Goal: Task Accomplishment & Management: Complete application form

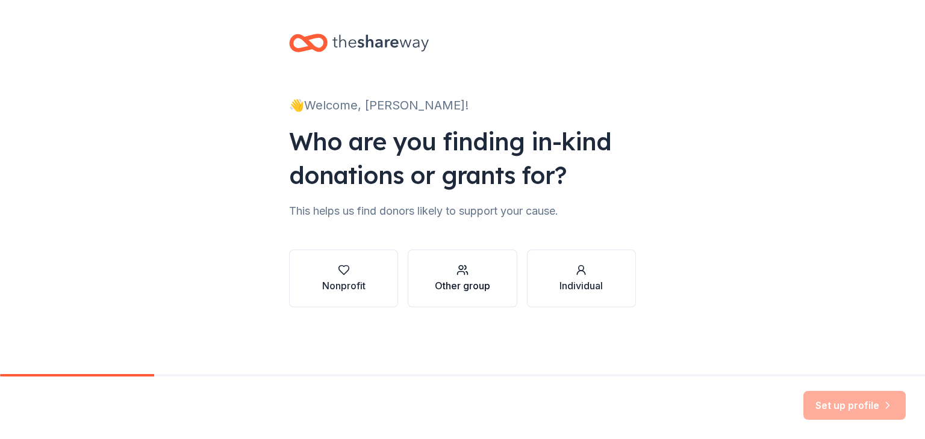
click at [464, 280] on div "Other group" at bounding box center [462, 286] width 55 height 14
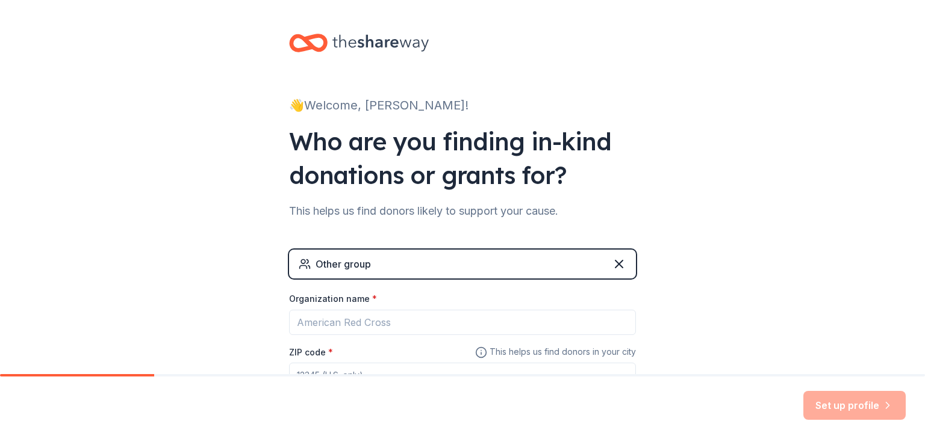
click at [446, 261] on div "Other group" at bounding box center [462, 264] width 347 height 29
click at [429, 262] on div "Other group" at bounding box center [462, 264] width 347 height 29
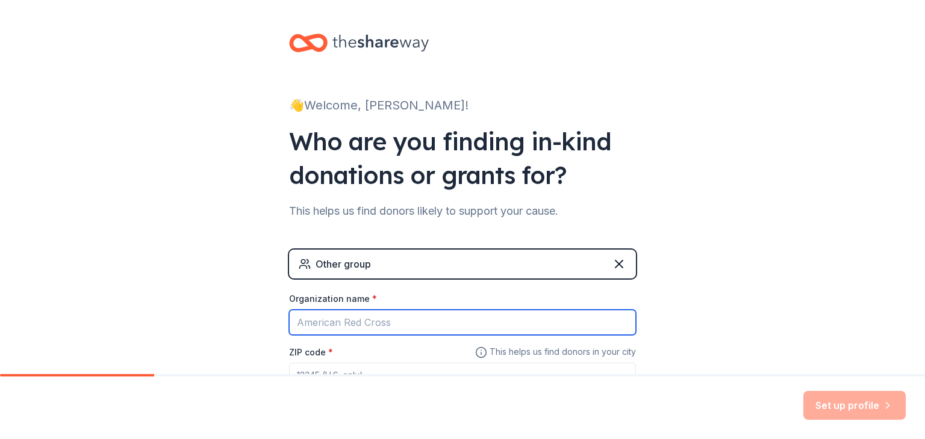
click at [412, 325] on input "Organization name *" at bounding box center [462, 322] width 347 height 25
type input "[GEOGRAPHIC_DATA] [GEOGRAPHIC_DATA]"
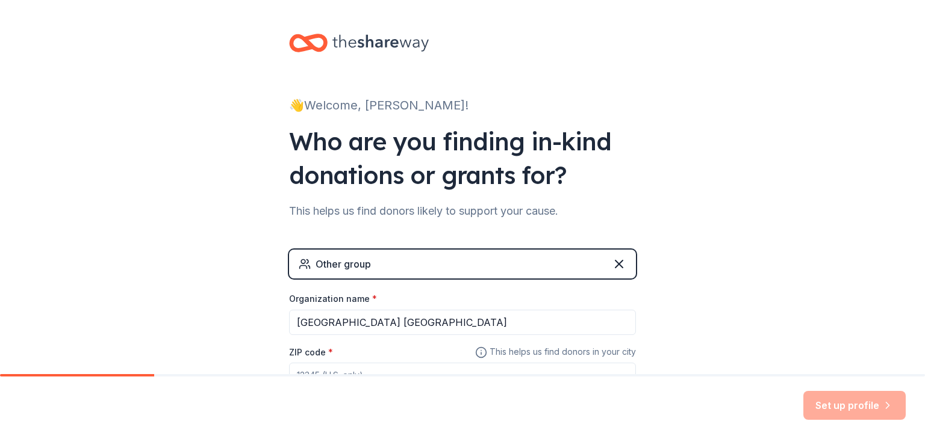
scroll to position [13, 0]
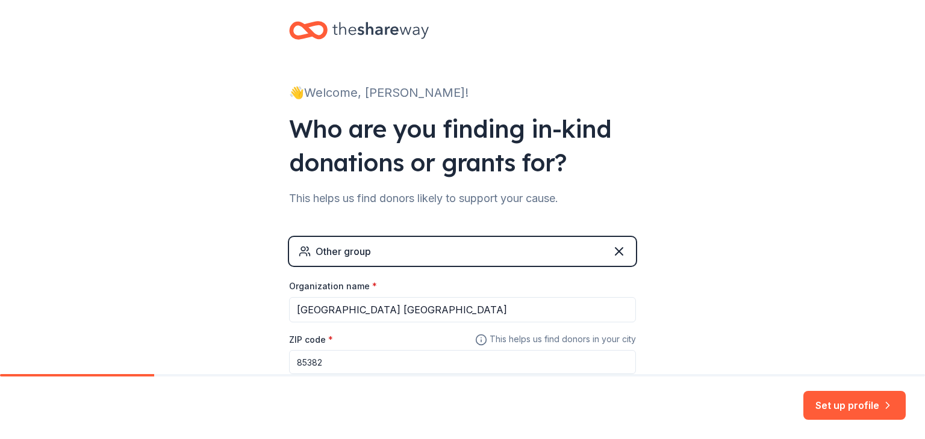
type input "85382"
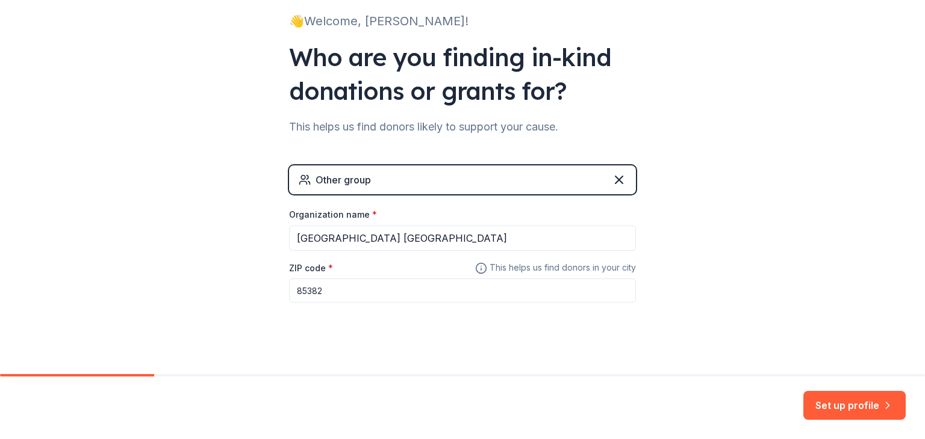
scroll to position [95, 0]
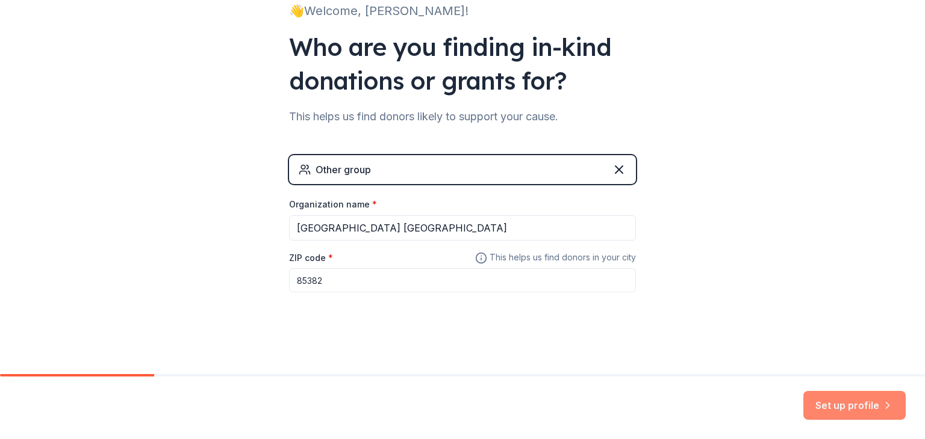
click at [848, 400] on button "Set up profile" at bounding box center [854, 405] width 102 height 29
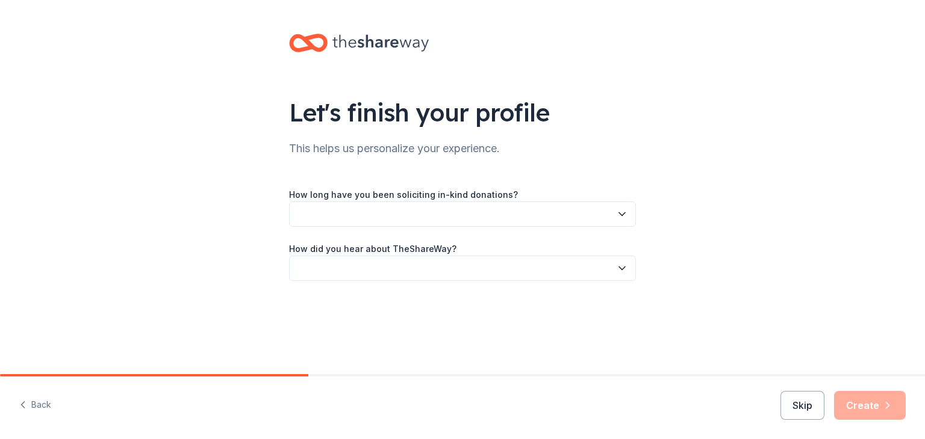
click at [624, 213] on icon "button" at bounding box center [622, 214] width 12 height 12
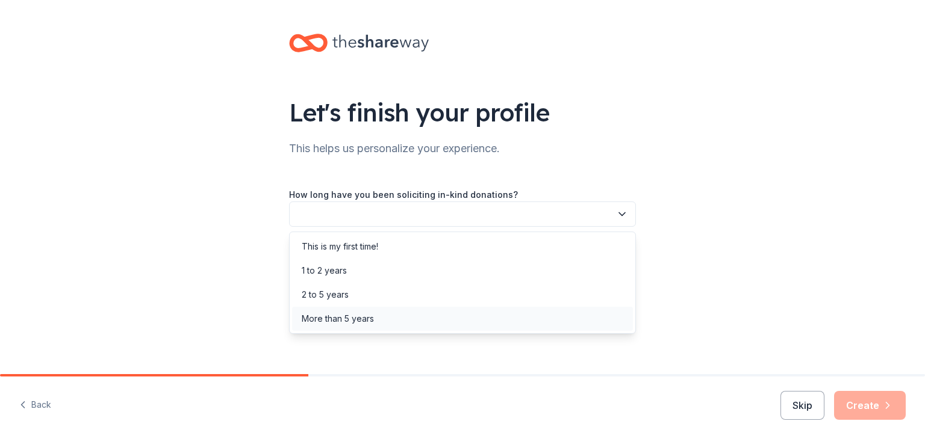
click at [376, 324] on div "More than 5 years" at bounding box center [462, 319] width 341 height 24
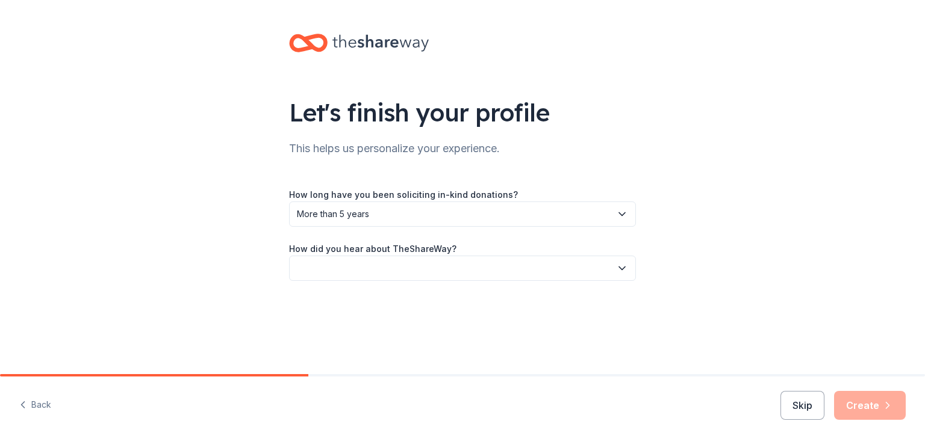
click at [619, 267] on icon "button" at bounding box center [622, 268] width 12 height 12
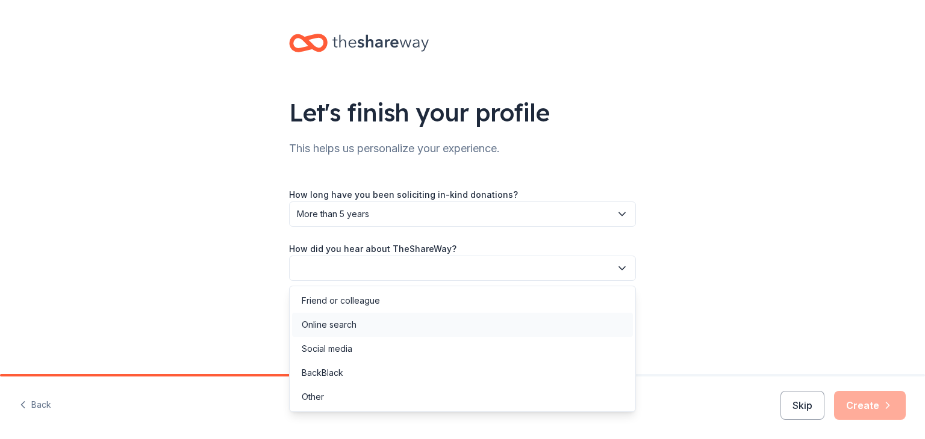
click at [474, 318] on div "Online search" at bounding box center [462, 325] width 341 height 24
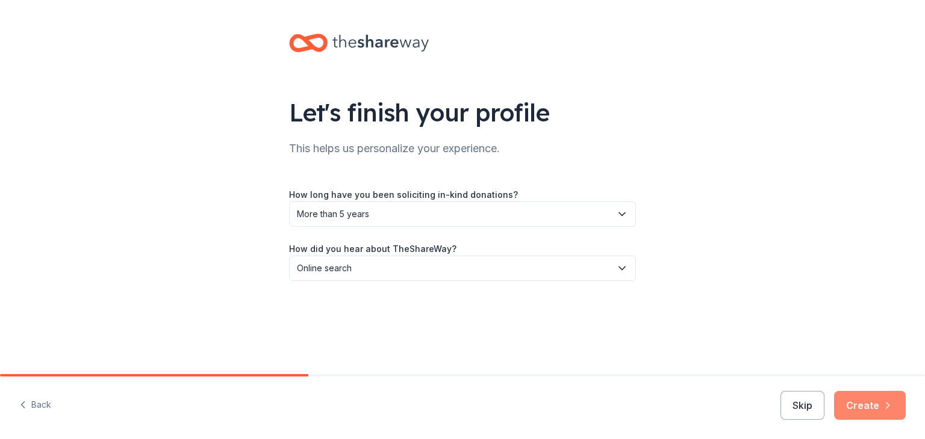
click at [863, 402] on button "Create" at bounding box center [870, 405] width 72 height 29
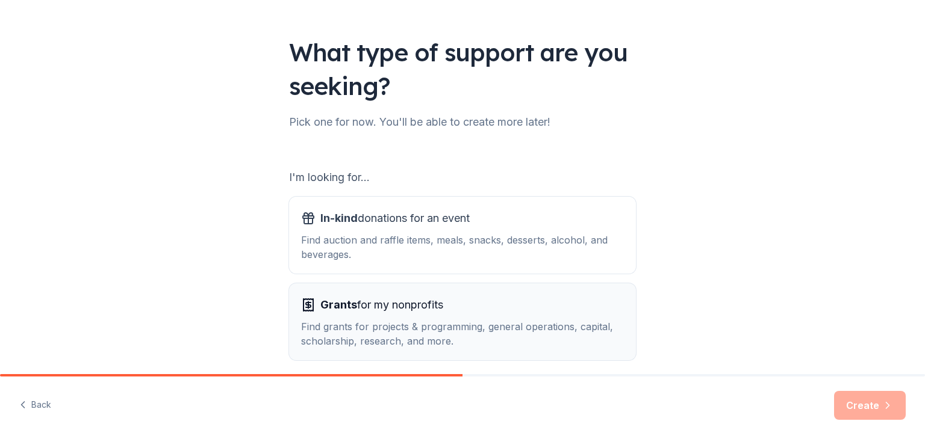
scroll to position [111, 0]
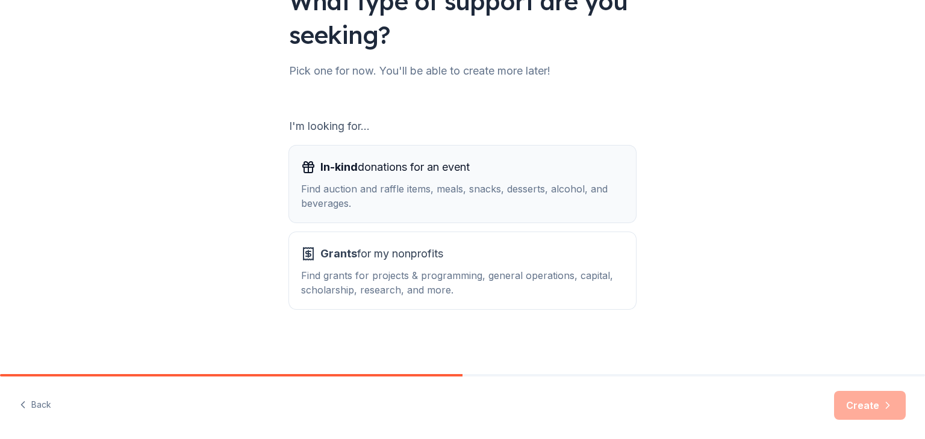
click at [497, 189] on div "Find auction and raffle items, meals, snacks, desserts, alcohol, and beverages." at bounding box center [462, 196] width 323 height 29
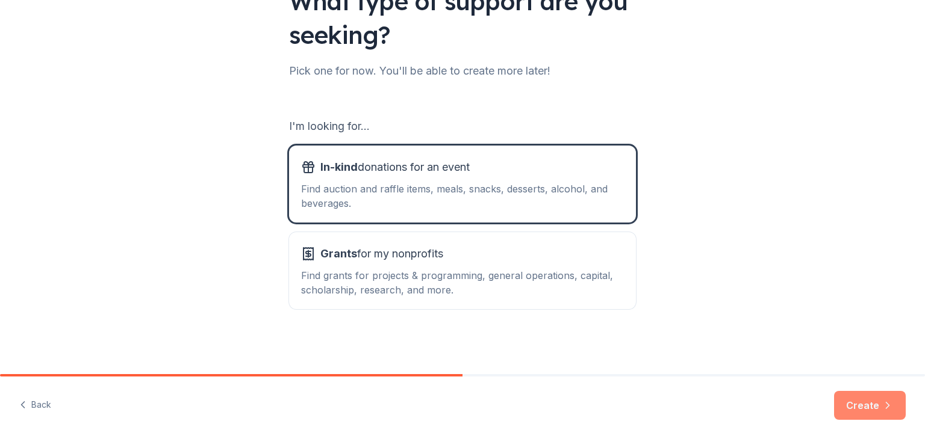
click at [862, 405] on button "Create" at bounding box center [870, 405] width 72 height 29
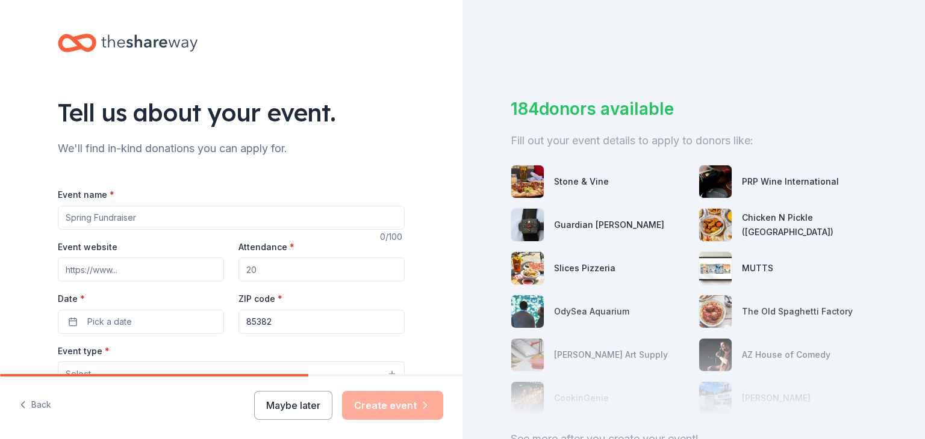
click at [166, 216] on input "Event name *" at bounding box center [231, 218] width 347 height 24
type input "Pack-ToberFest"
click at [167, 269] on input "Event website" at bounding box center [141, 270] width 166 height 24
type input "packersaz.com"
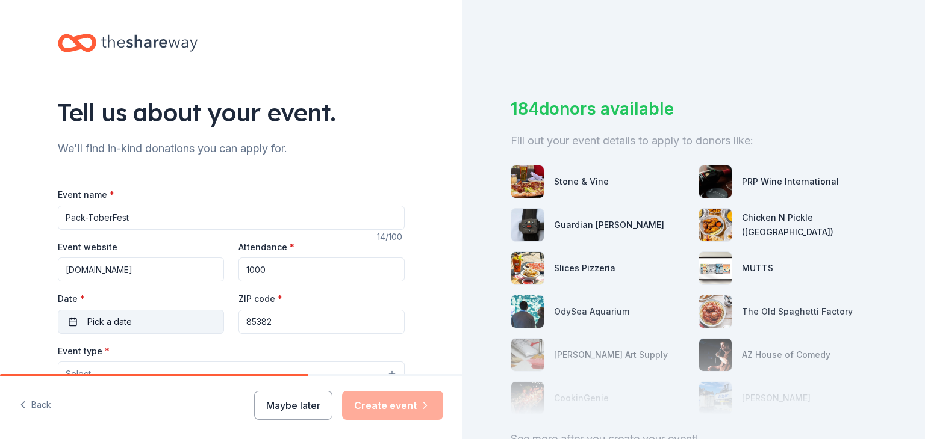
type input "1000"
click at [128, 319] on button "Pick a date" at bounding box center [141, 322] width 166 height 24
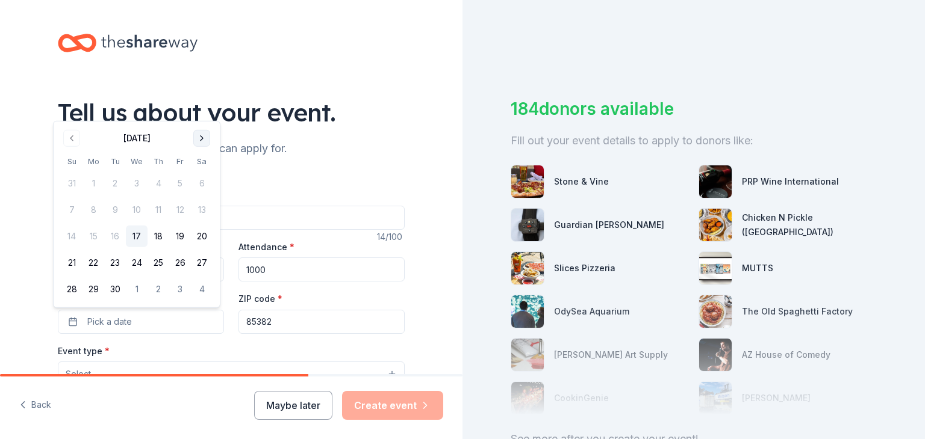
click at [201, 138] on button "Go to next month" at bounding box center [201, 138] width 17 height 17
click at [199, 234] on button "18" at bounding box center [202, 237] width 22 height 22
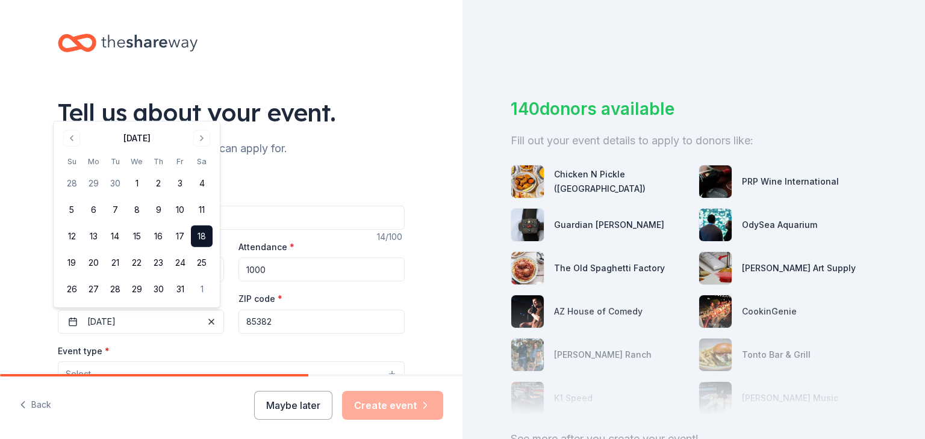
click at [267, 321] on input "85382" at bounding box center [321, 322] width 166 height 24
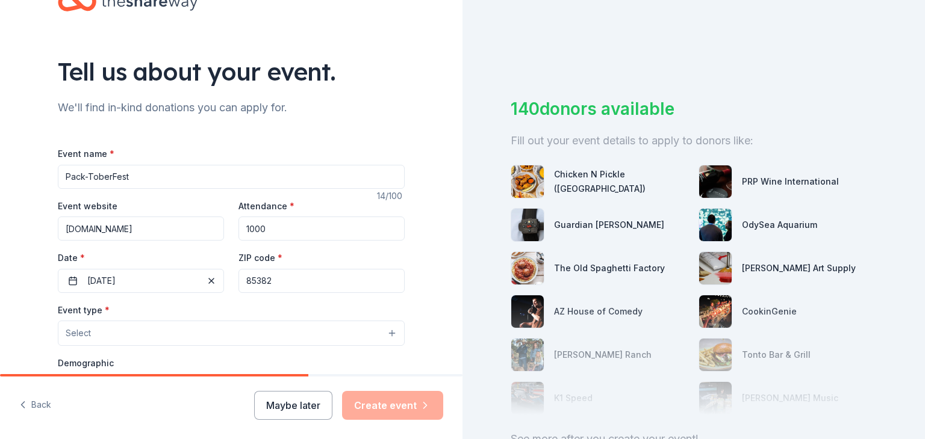
scroll to position [60, 0]
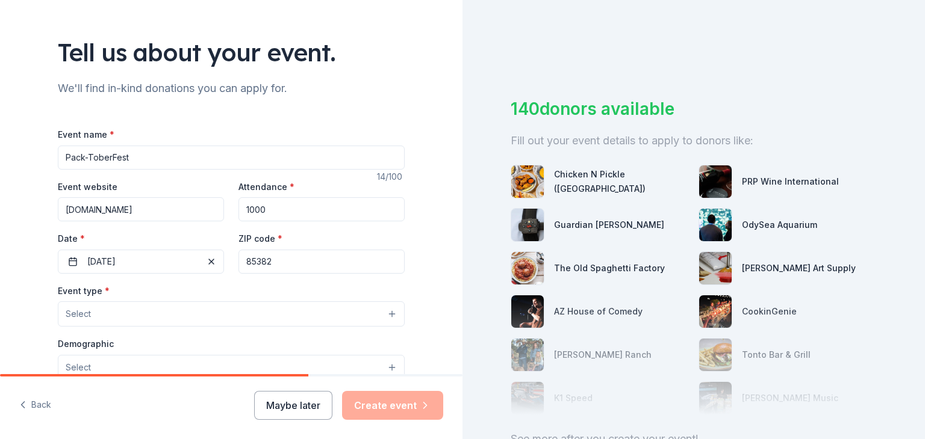
click at [152, 312] on button "Select" at bounding box center [231, 314] width 347 height 25
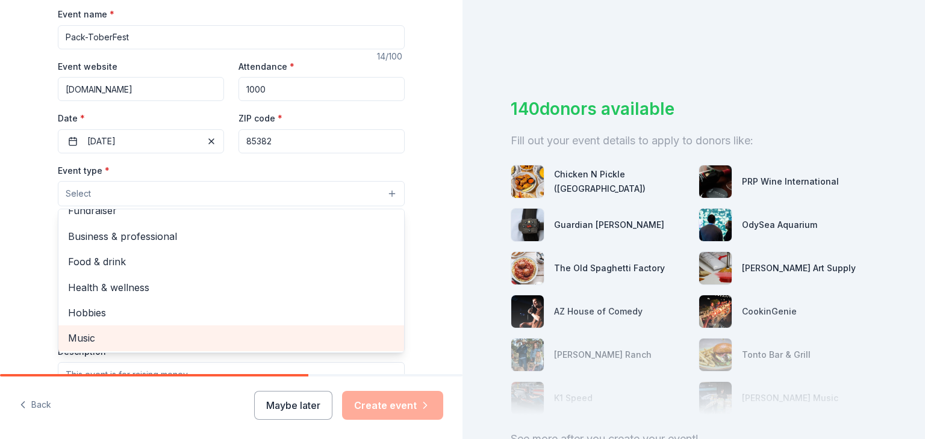
scroll to position [0, 0]
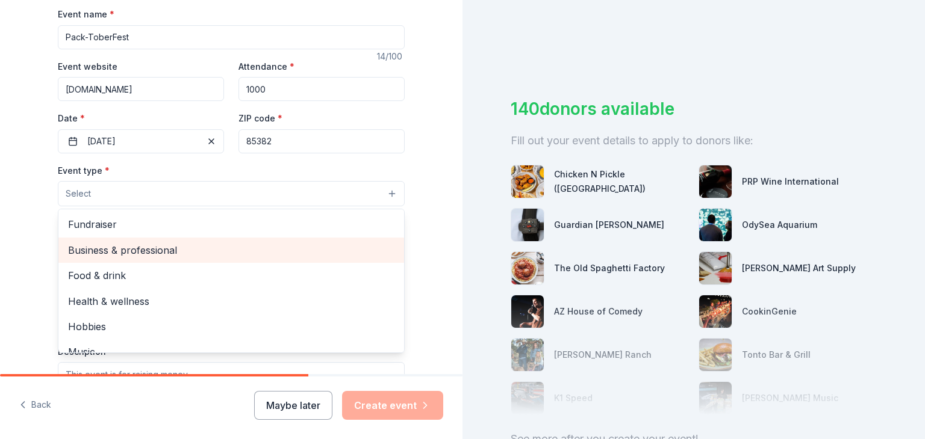
click at [151, 252] on span "Business & professional" at bounding box center [231, 251] width 326 height 16
click at [154, 250] on span "Food & drink" at bounding box center [231, 252] width 326 height 16
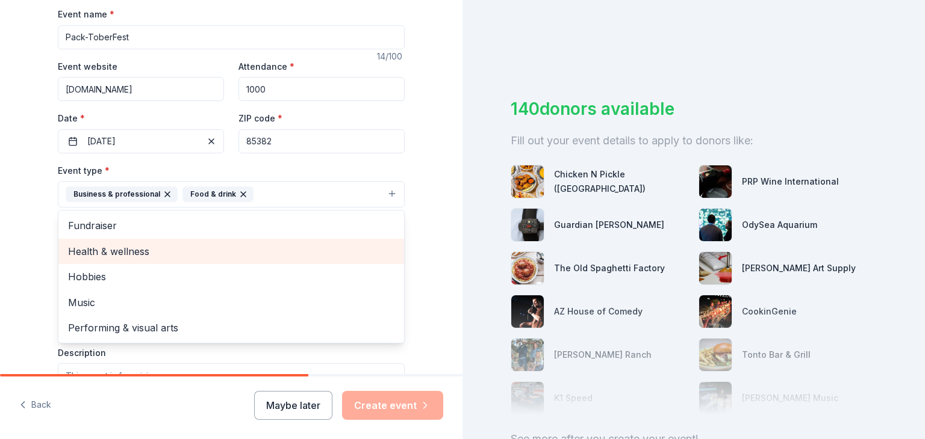
scroll to position [241, 0]
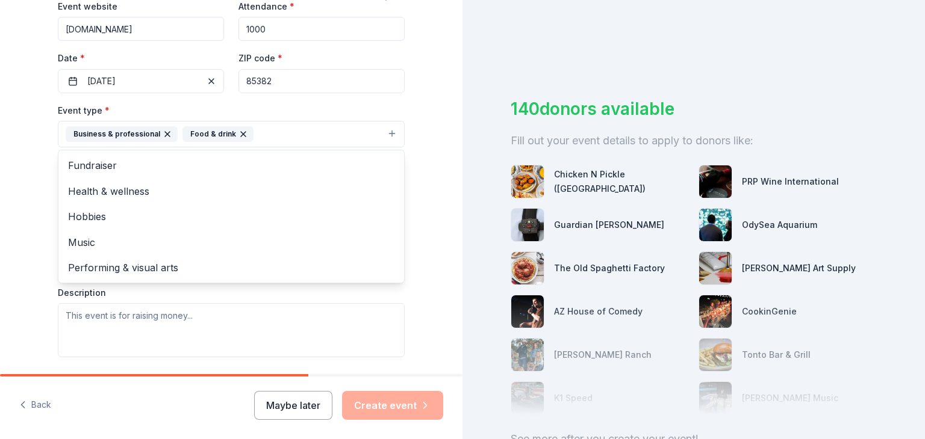
click at [149, 312] on div "Event type * Business & professional Food & drink Fundraiser Health & wellness …" at bounding box center [231, 230] width 347 height 255
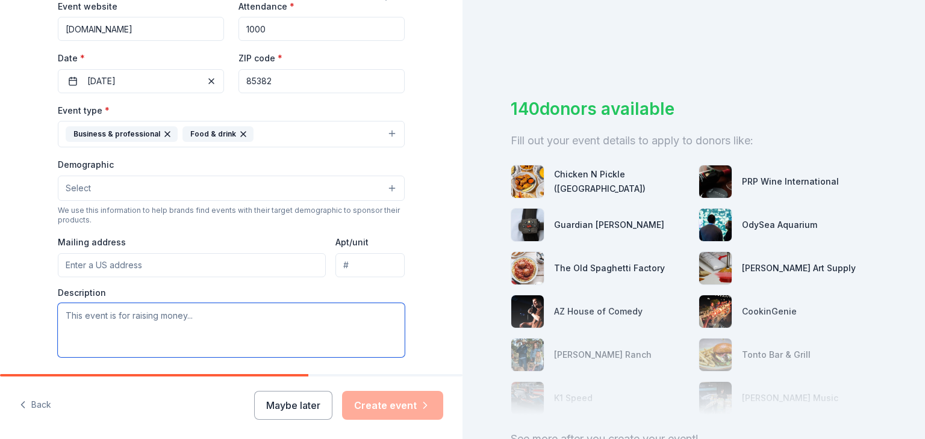
click at [146, 316] on textarea at bounding box center [231, 330] width 347 height 54
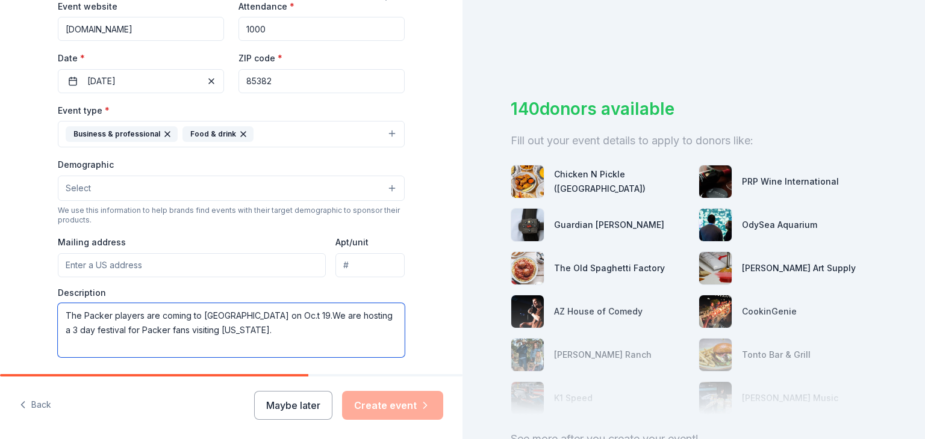
click at [267, 315] on textarea "The Packer players are coming to Scottsdale on Oc.t 19.We are hosting a 3 day f…" at bounding box center [231, 330] width 347 height 54
click at [246, 326] on textarea "The Packer players are coming to Scottsdale on Oct.19.We are hosting a 3 day fe…" at bounding box center [231, 330] width 347 height 54
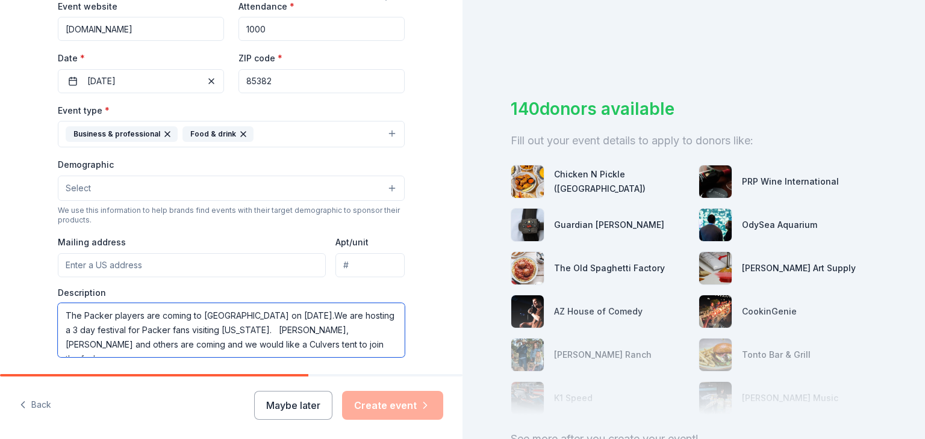
click at [188, 343] on textarea "The Packer players are coming to Scottsdale on Oct.19.We are hosting a 3 day fe…" at bounding box center [231, 330] width 347 height 54
click at [365, 342] on textarea "The Packer players are coming to Scottsdale on Oct.19.We are hosting a 3 day fe…" at bounding box center [231, 330] width 347 height 54
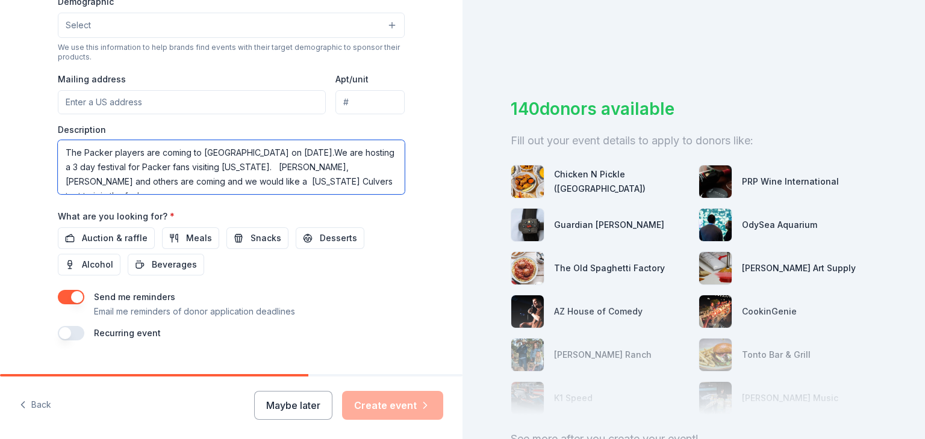
scroll to position [421, 0]
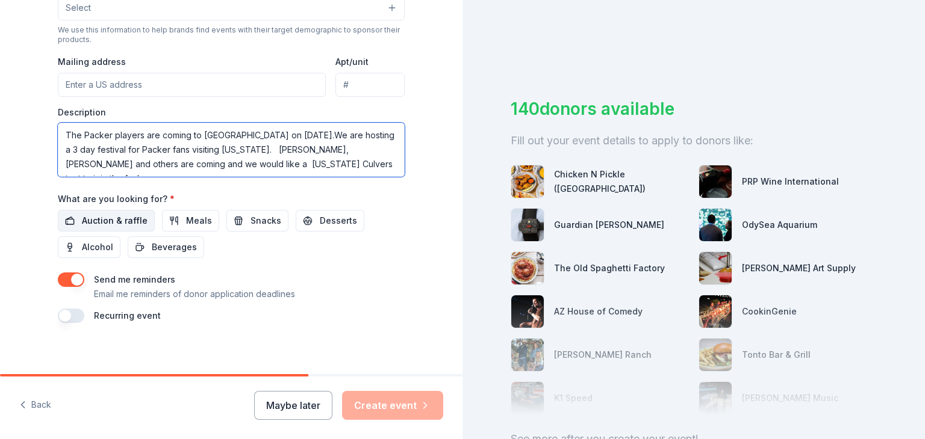
type textarea "The Packer players are coming to Scottsdale on Oct.19.We are hosting a 3 day fe…"
click at [100, 219] on span "Auction & raffle" at bounding box center [115, 221] width 66 height 14
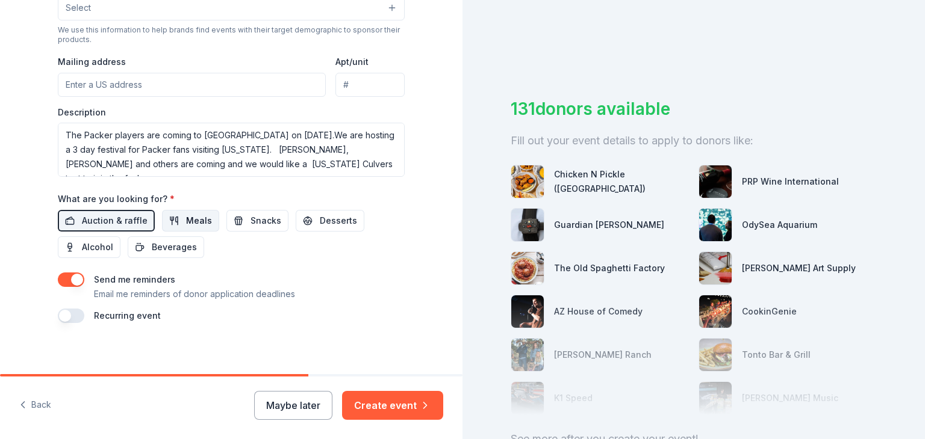
click at [190, 219] on span "Meals" at bounding box center [199, 221] width 26 height 14
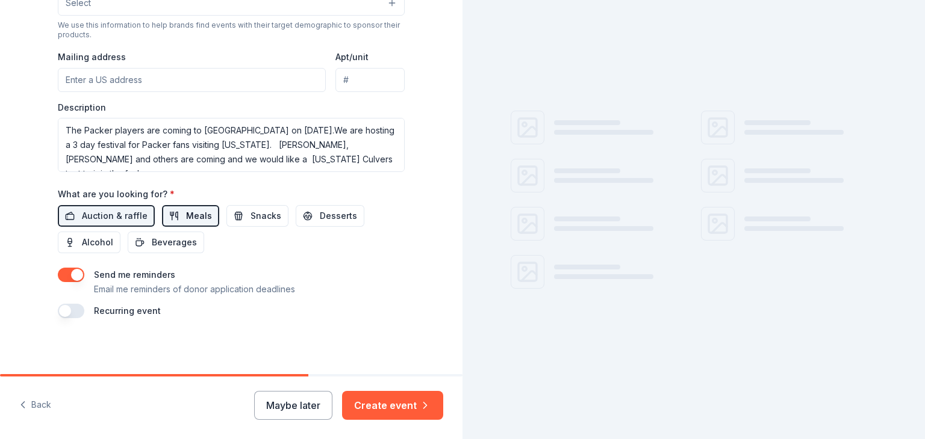
scroll to position [428, 0]
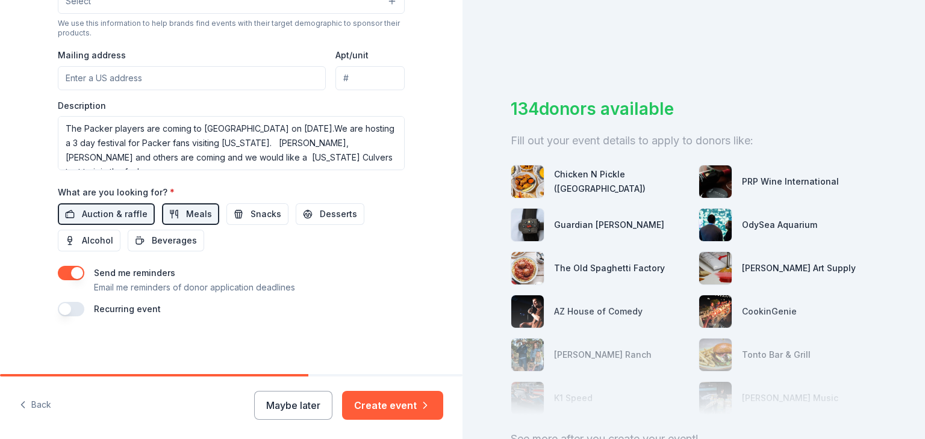
click at [63, 309] on button "button" at bounding box center [71, 309] width 26 height 14
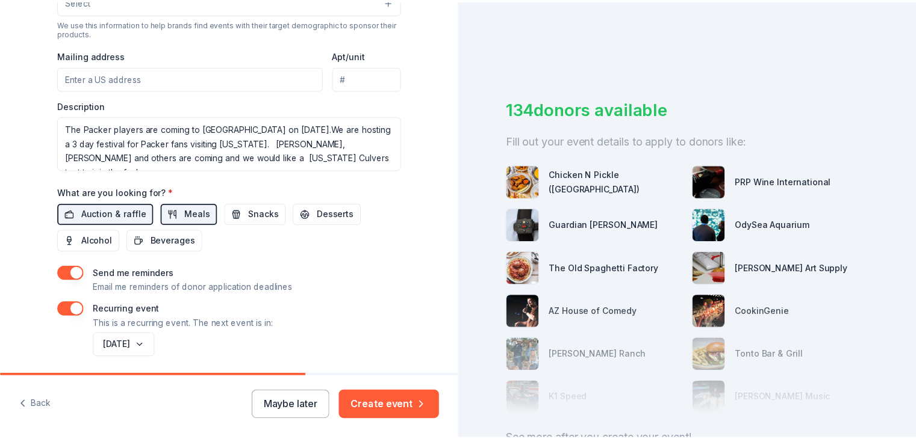
scroll to position [471, 0]
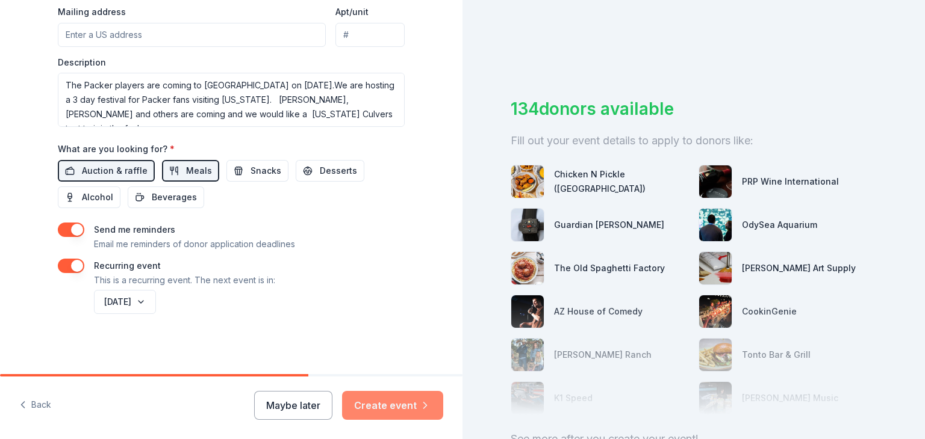
click at [393, 403] on button "Create event" at bounding box center [392, 405] width 101 height 29
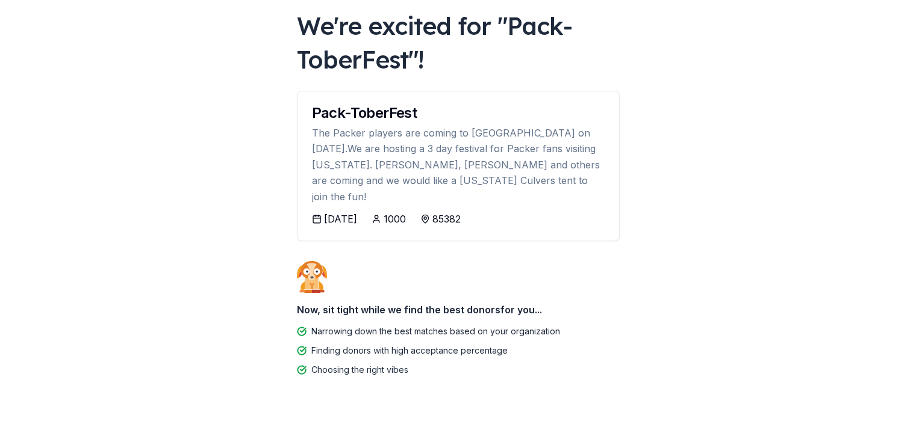
scroll to position [69, 0]
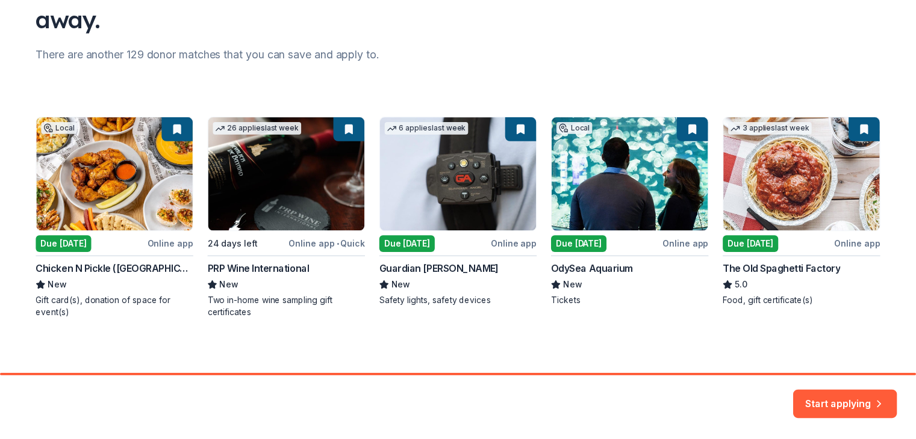
scroll to position [132, 0]
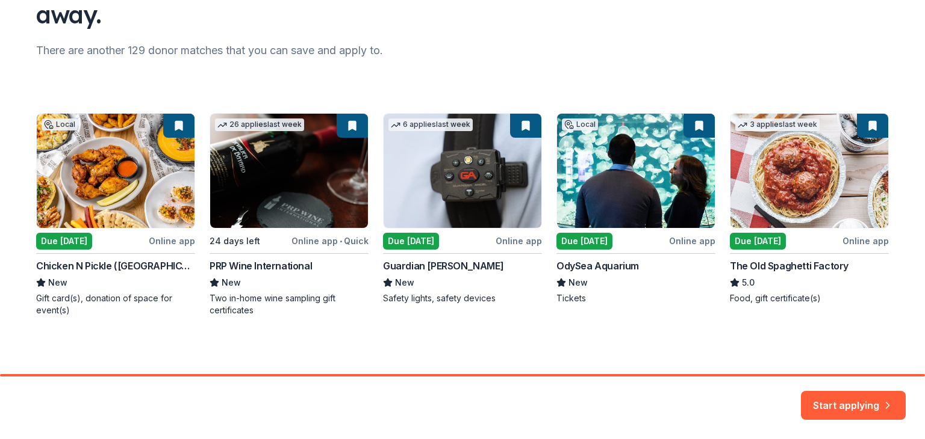
click at [69, 243] on div "Local Due tomorrow Online app Chicken N Pickle (Glendale) New Gift card(s), don…" at bounding box center [462, 214] width 852 height 203
click at [169, 241] on div "Local Due tomorrow Online app Chicken N Pickle (Glendale) New Gift card(s), don…" at bounding box center [462, 214] width 852 height 203
click at [842, 400] on button "Start applying" at bounding box center [853, 398] width 105 height 29
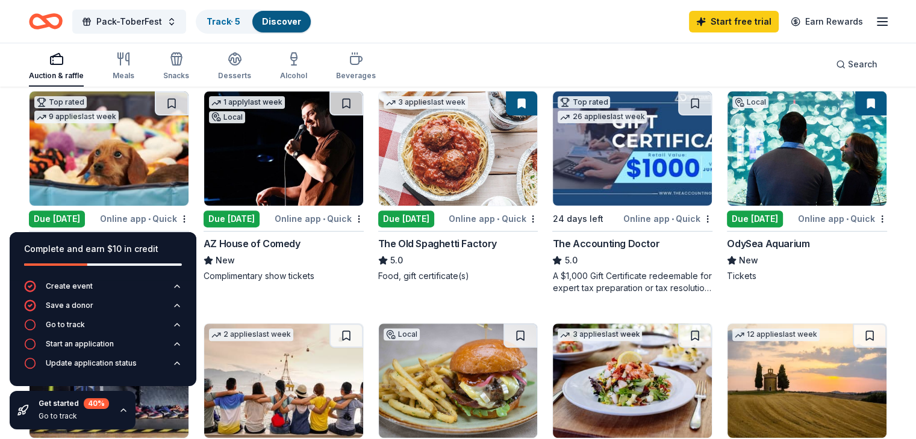
scroll to position [361, 0]
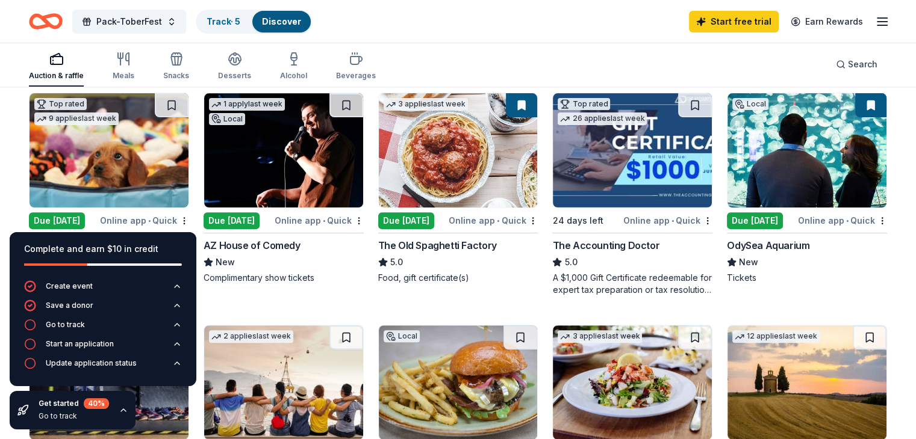
click at [797, 176] on img at bounding box center [806, 150] width 159 height 114
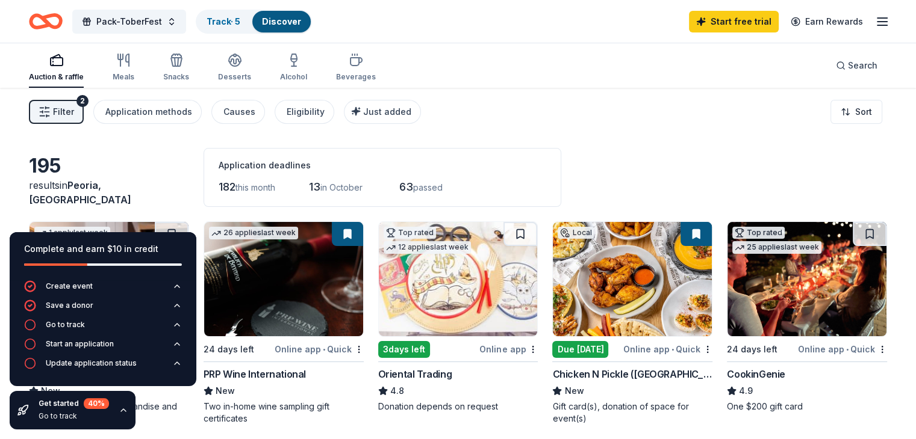
scroll to position [0, 0]
click at [131, 64] on icon "button" at bounding box center [123, 60] width 14 height 14
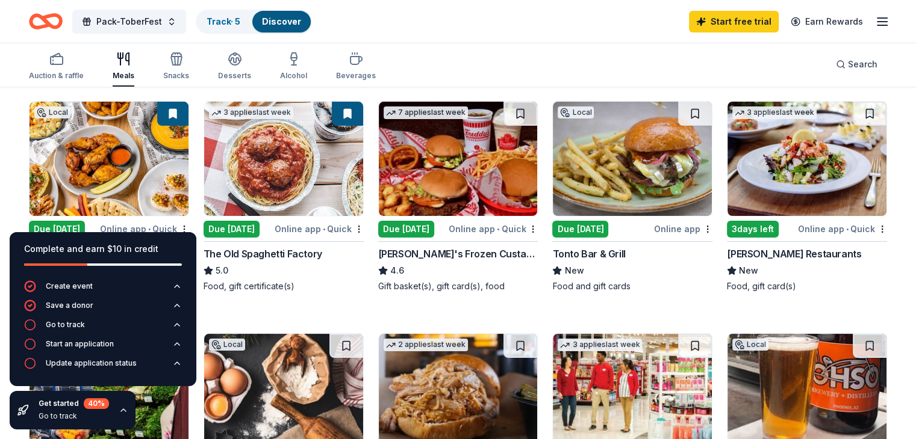
scroll to position [120, 0]
click at [104, 179] on img at bounding box center [108, 159] width 159 height 114
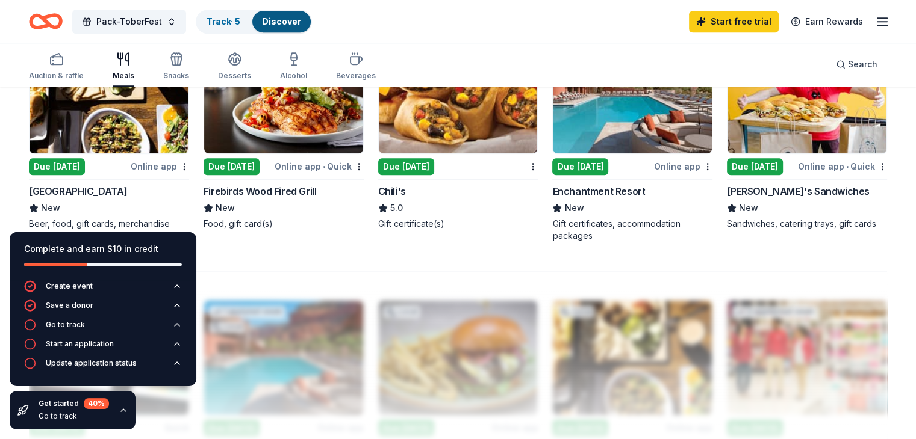
scroll to position [843, 0]
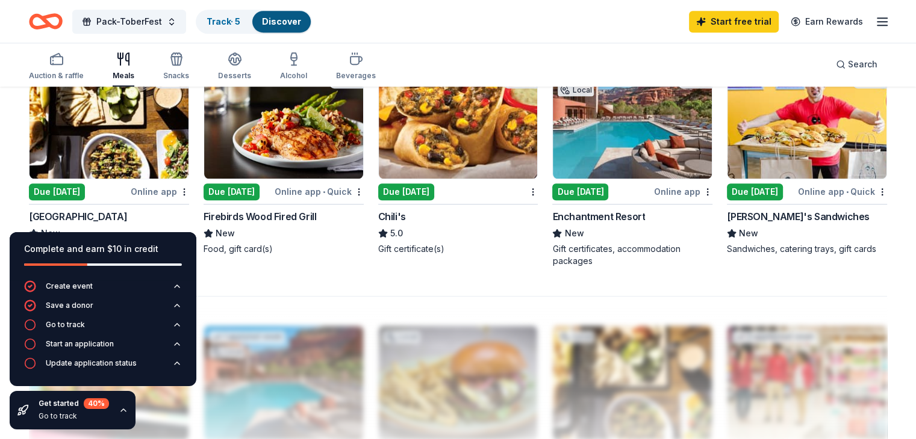
click at [433, 116] on img at bounding box center [458, 121] width 159 height 114
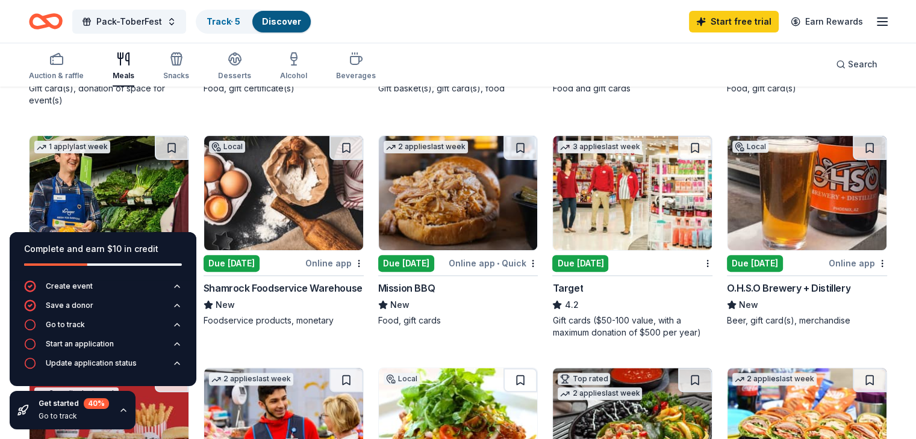
scroll to position [301, 0]
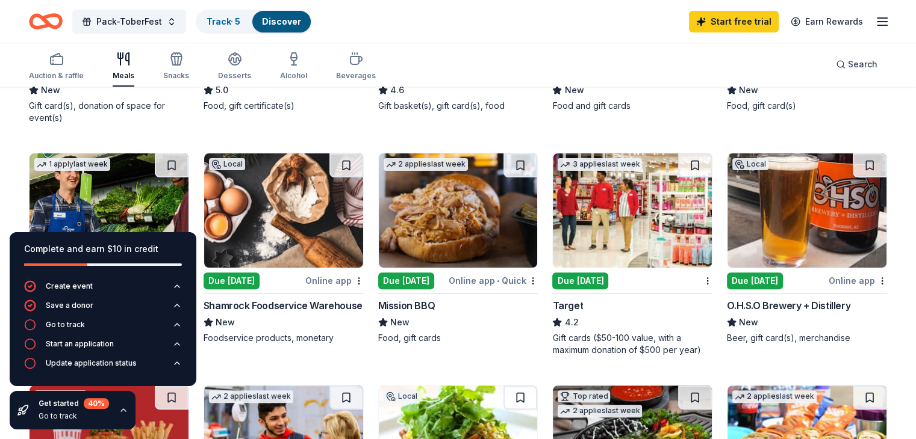
click at [272, 220] on img at bounding box center [283, 211] width 159 height 114
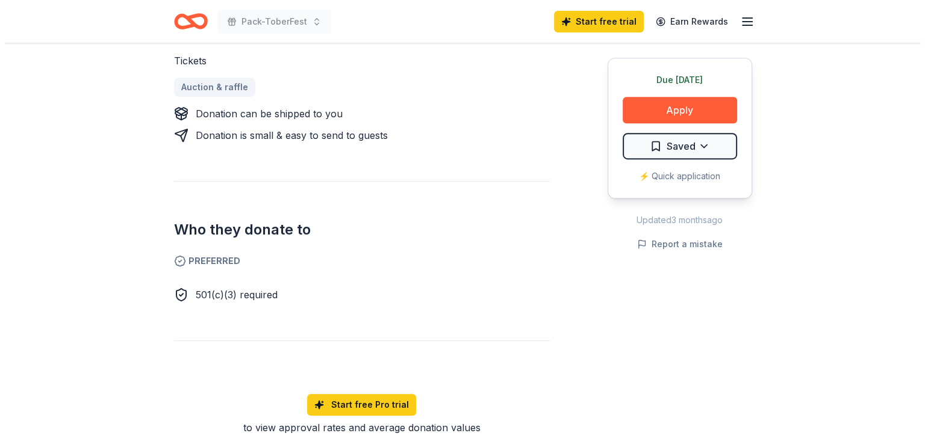
scroll to position [421, 0]
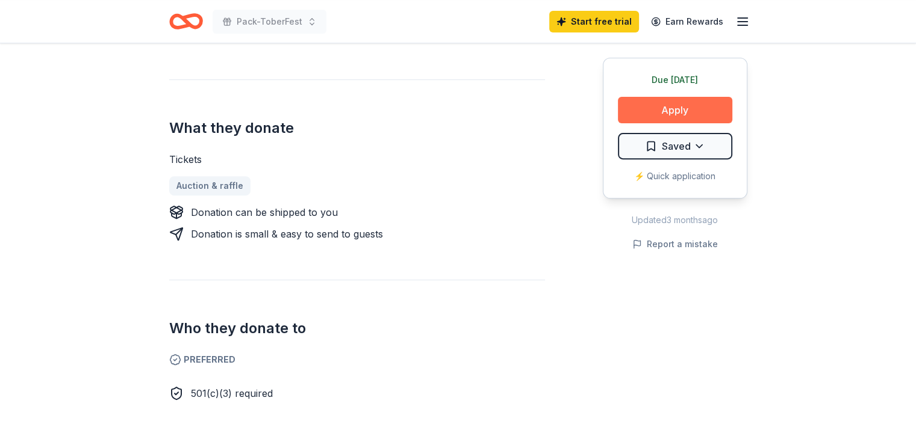
click at [688, 104] on button "Apply" at bounding box center [675, 110] width 114 height 26
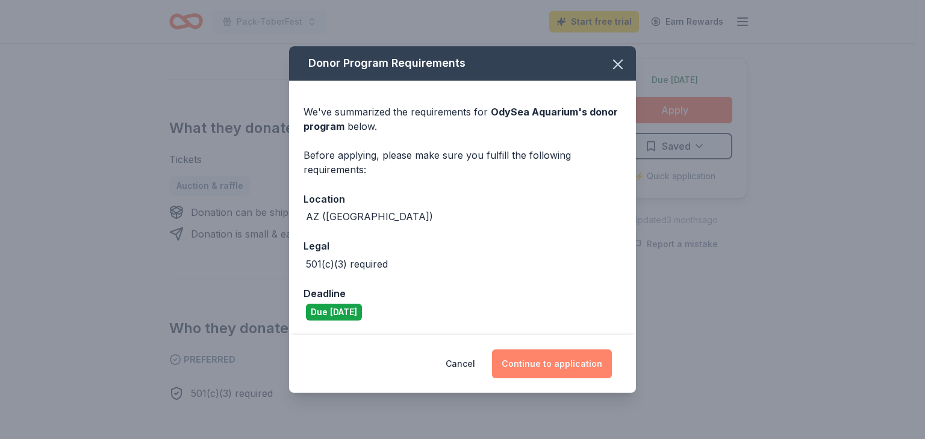
click at [572, 365] on button "Continue to application" at bounding box center [552, 364] width 120 height 29
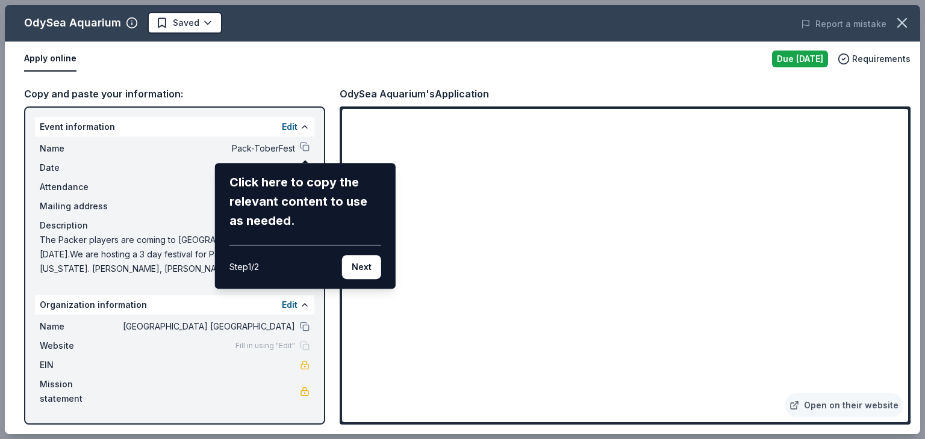
click at [362, 266] on button "Next" at bounding box center [361, 267] width 39 height 24
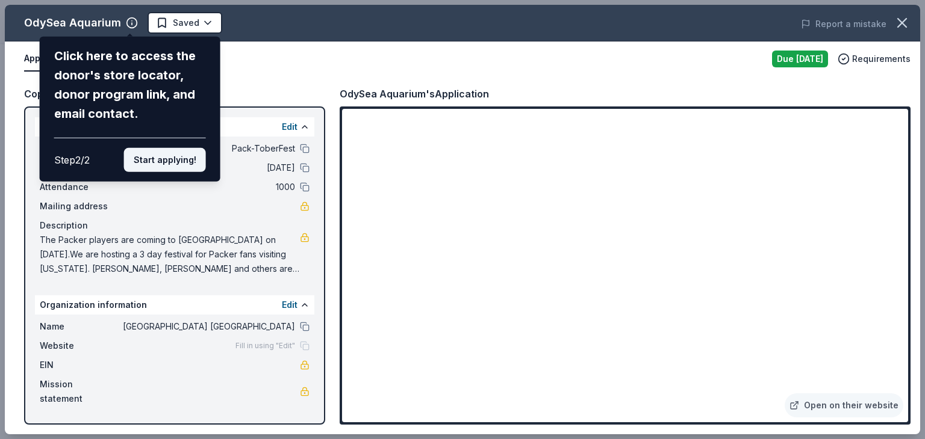
click at [164, 158] on button "Start applying!" at bounding box center [165, 160] width 82 height 24
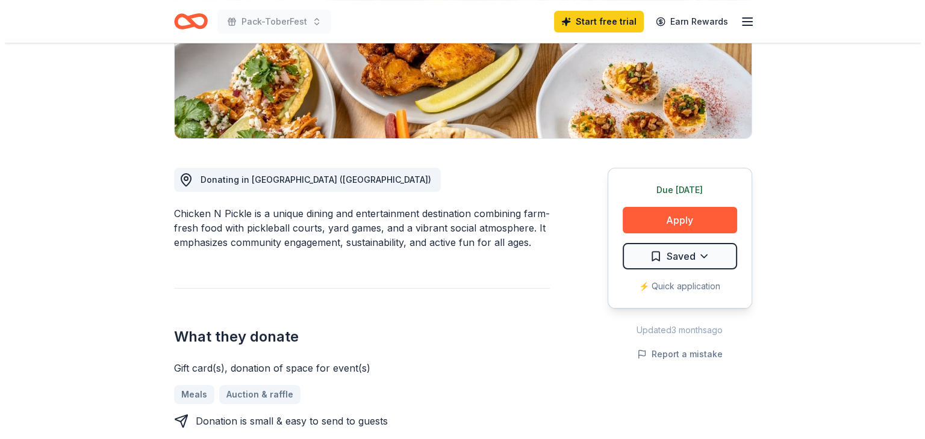
scroll to position [241, 0]
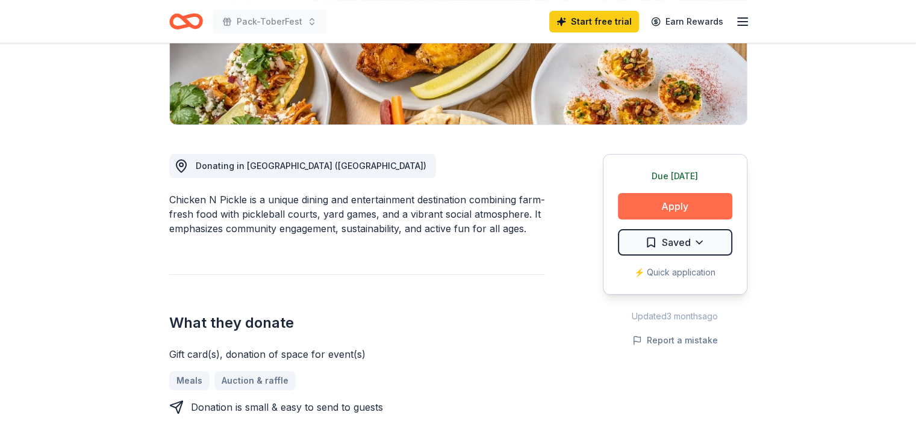
click at [683, 205] on button "Apply" at bounding box center [675, 206] width 114 height 26
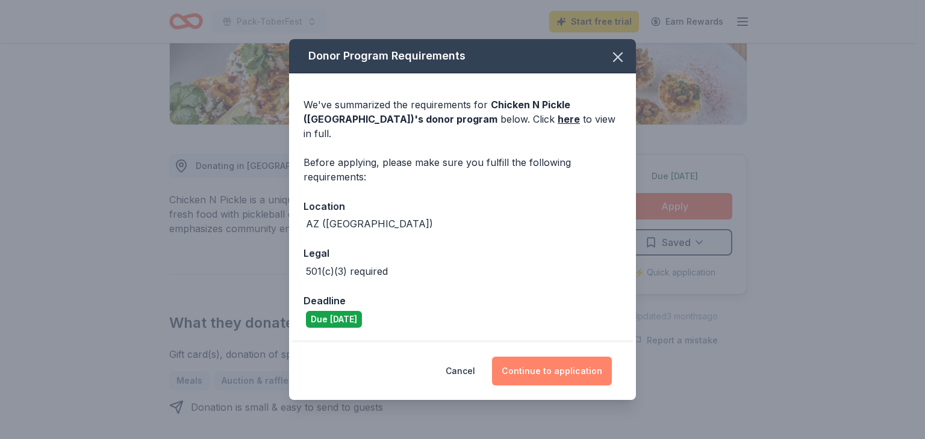
click at [541, 361] on button "Continue to application" at bounding box center [552, 371] width 120 height 29
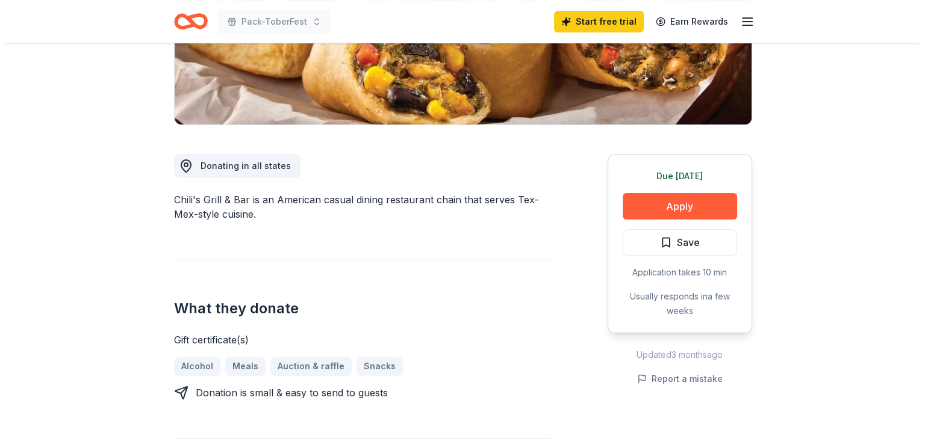
scroll to position [301, 0]
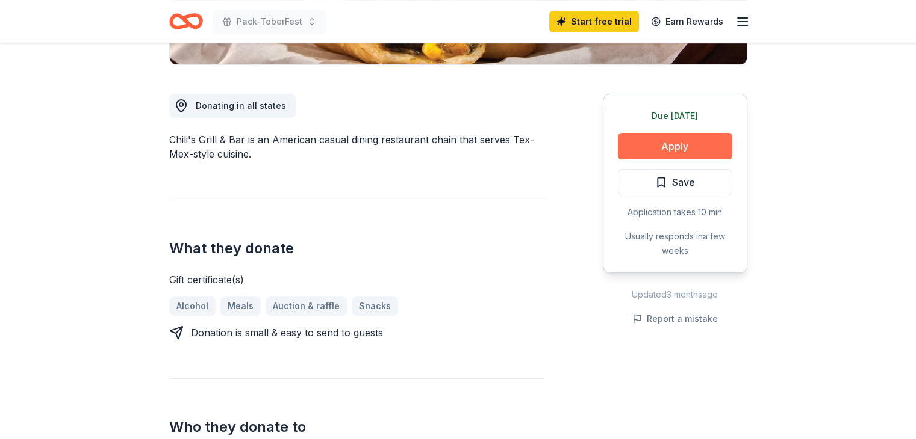
click at [657, 143] on button "Apply" at bounding box center [675, 146] width 114 height 26
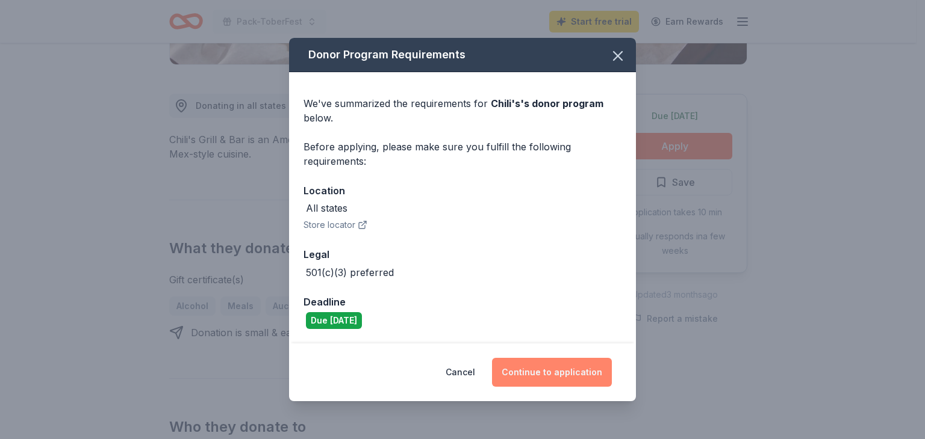
click at [542, 370] on button "Continue to application" at bounding box center [552, 372] width 120 height 29
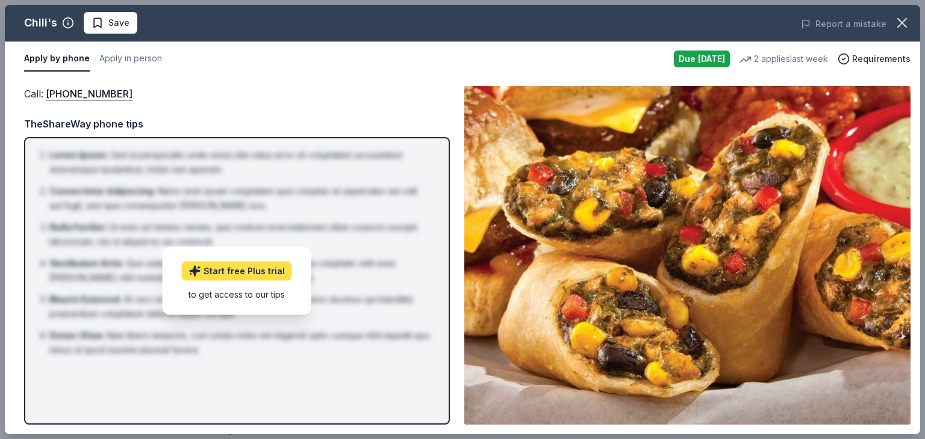
click at [232, 271] on link "Start free Plus trial" at bounding box center [237, 270] width 110 height 19
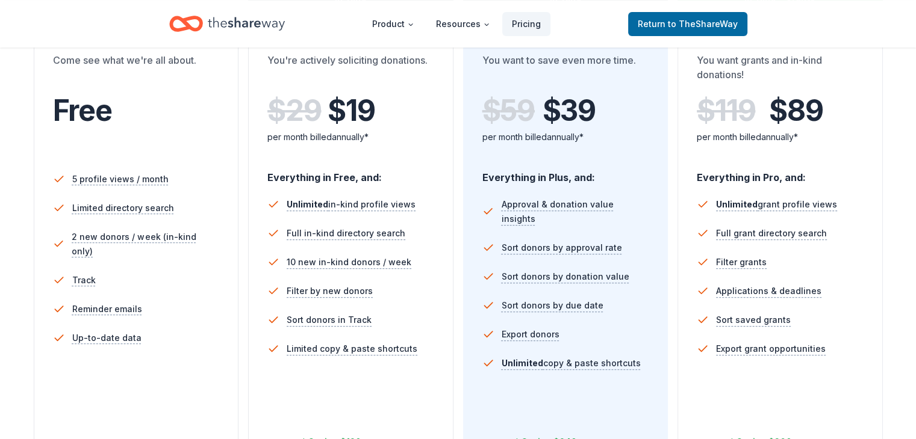
scroll to position [181, 0]
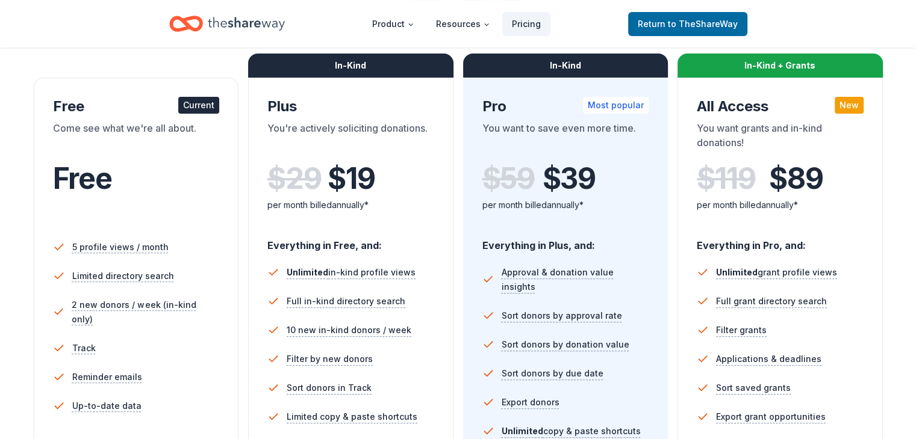
click at [203, 107] on div "Current" at bounding box center [198, 105] width 41 height 17
click at [104, 184] on span "Free" at bounding box center [82, 179] width 59 height 36
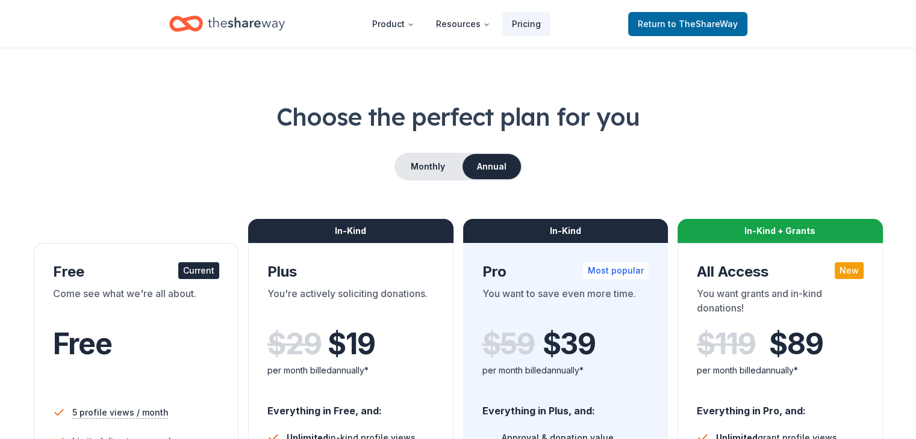
scroll to position [0, 0]
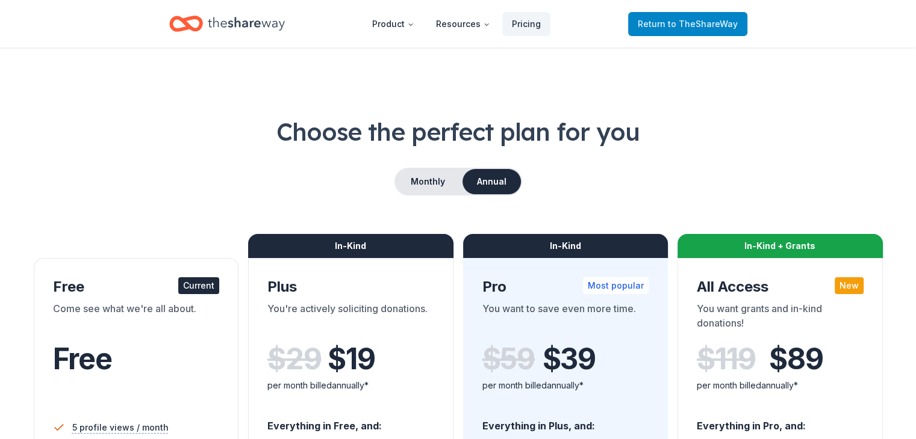
click at [677, 25] on span "to TheShareWay" at bounding box center [703, 24] width 70 height 10
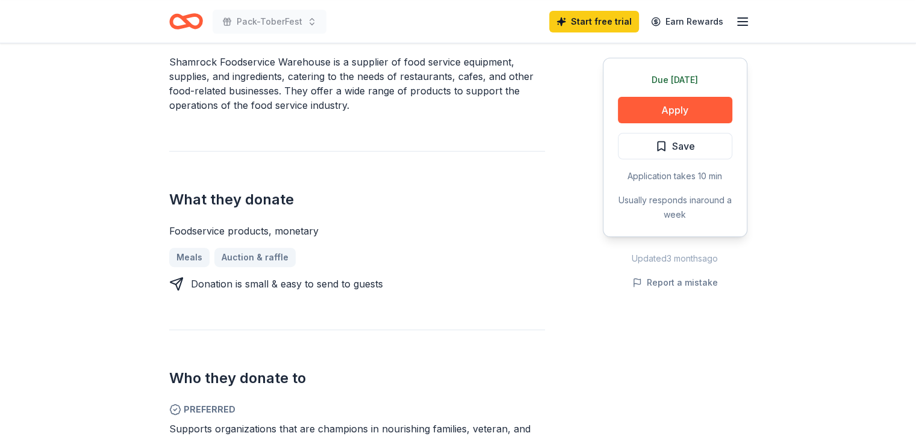
scroll to position [421, 0]
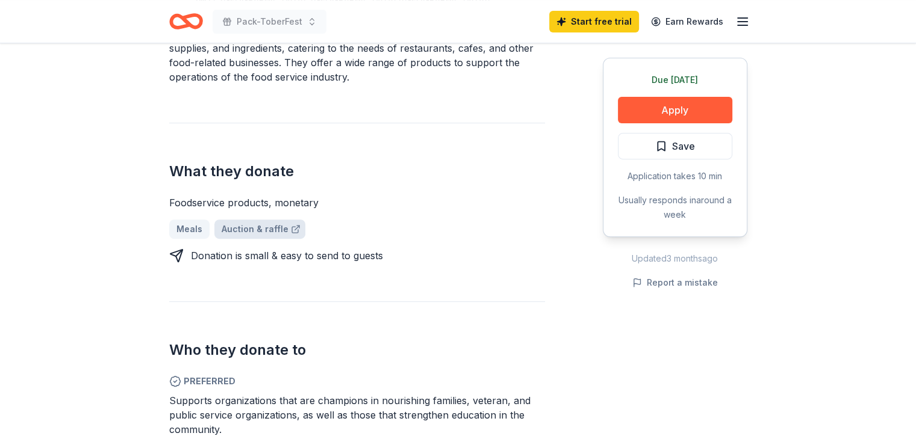
click at [241, 220] on link "Auction & raffle" at bounding box center [259, 229] width 91 height 19
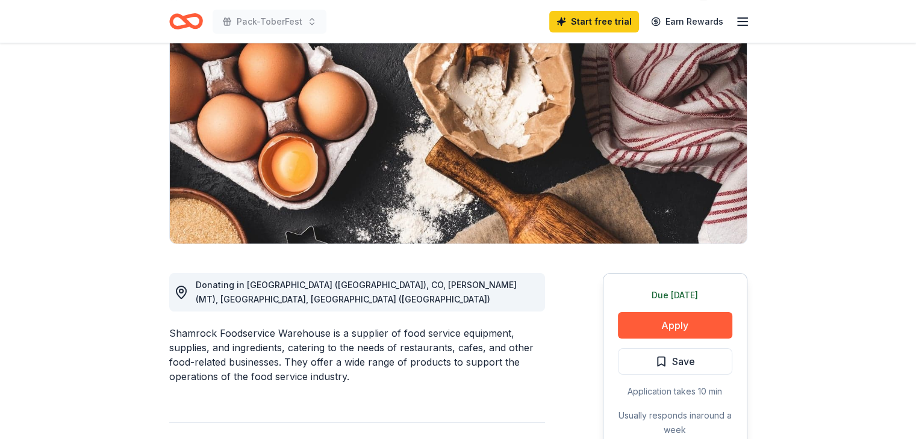
scroll to position [120, 0]
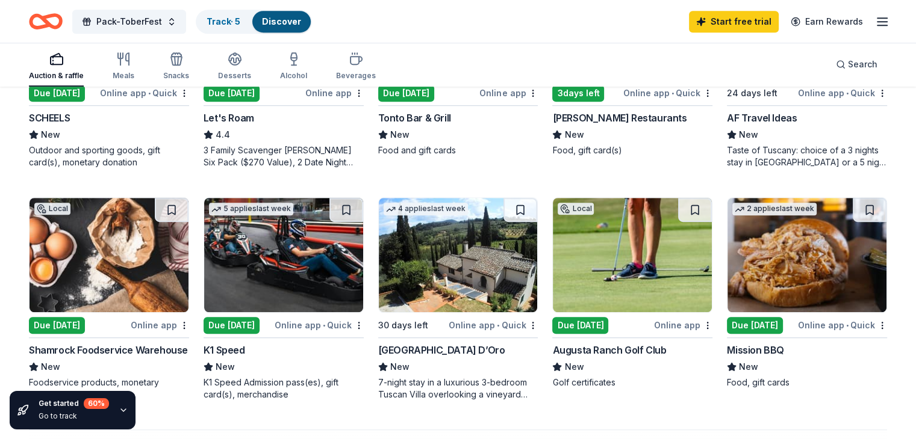
scroll to position [722, 0]
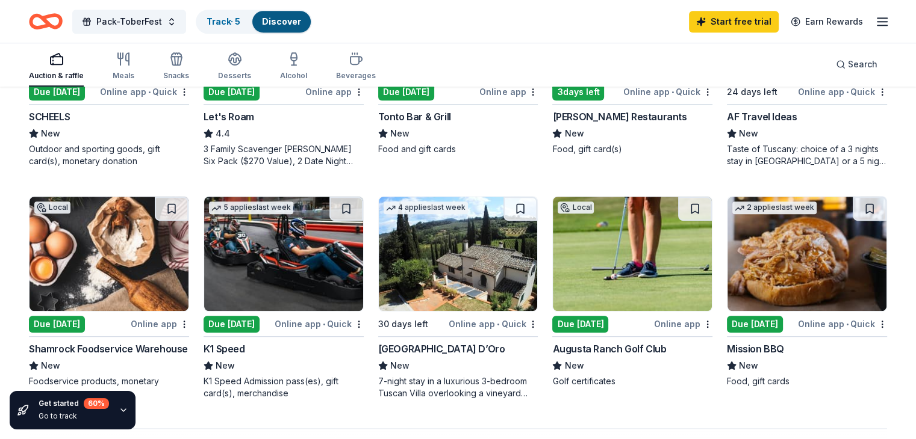
click at [136, 252] on img at bounding box center [108, 254] width 159 height 114
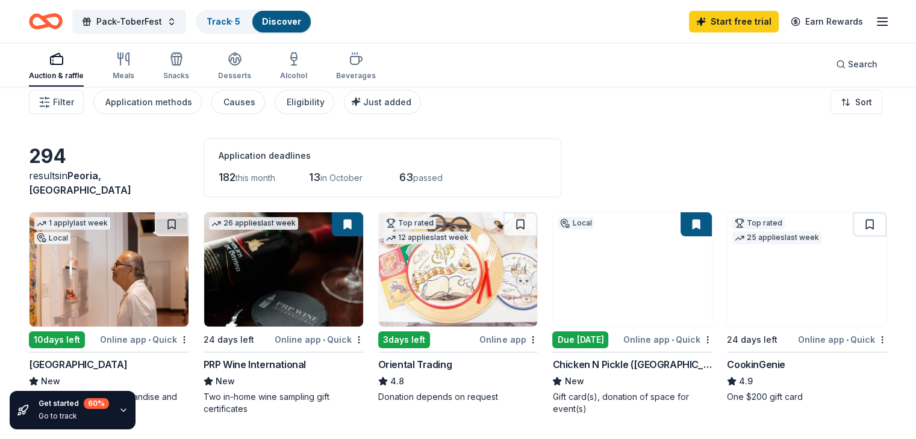
scroll to position [0, 0]
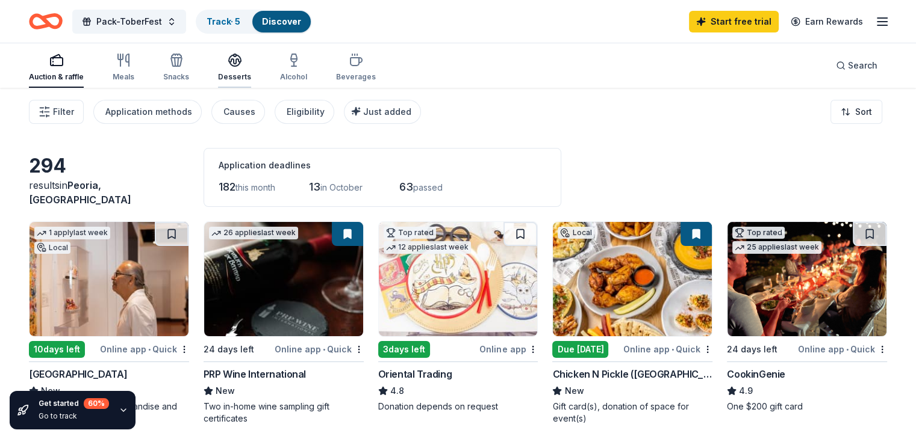
click at [242, 61] on icon "button" at bounding box center [235, 60] width 14 height 14
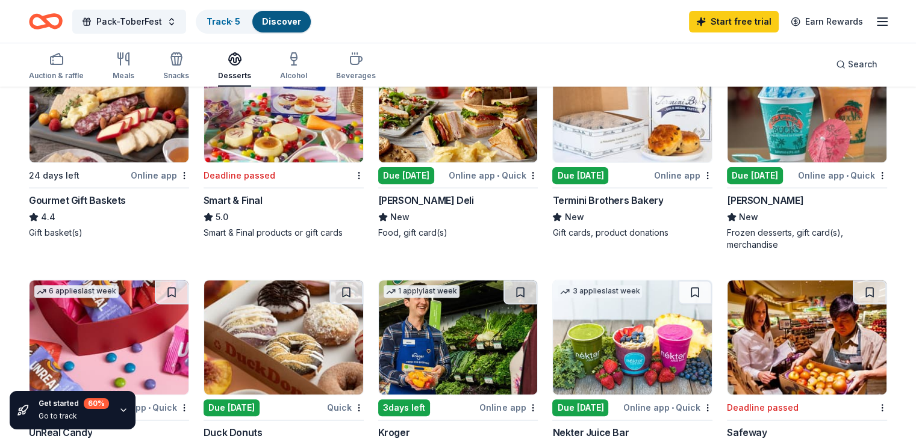
scroll to position [421, 0]
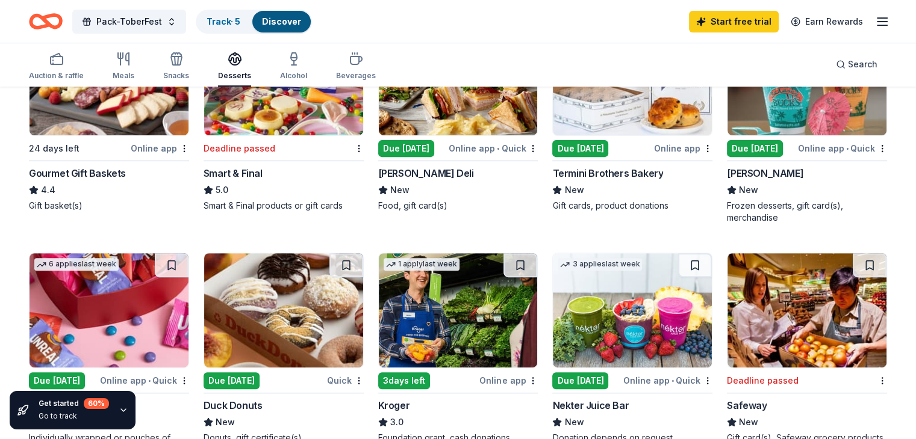
click at [740, 147] on div "Due [DATE]" at bounding box center [755, 148] width 56 height 17
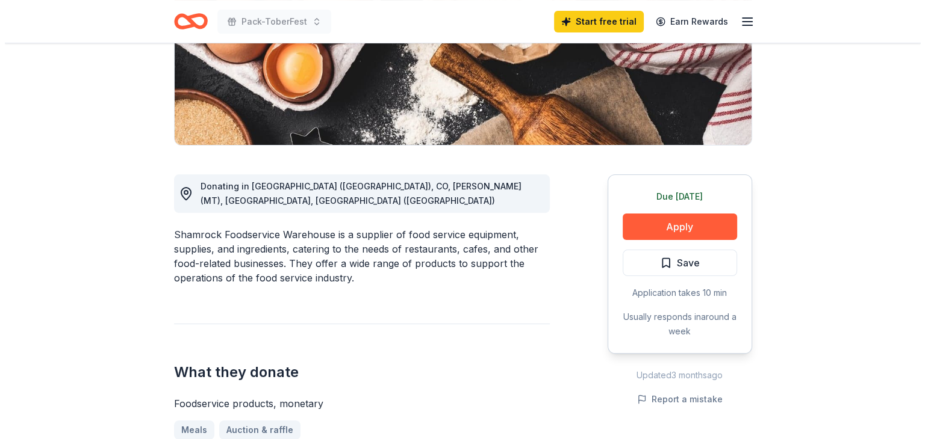
scroll to position [241, 0]
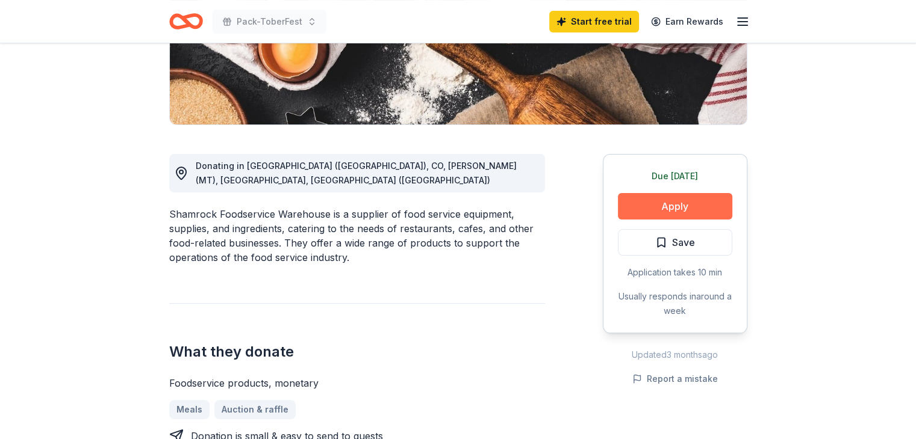
click at [672, 208] on button "Apply" at bounding box center [675, 206] width 114 height 26
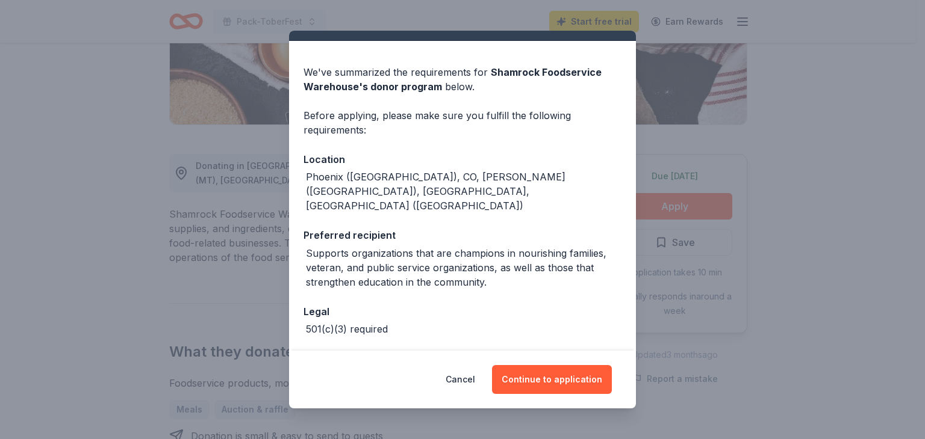
scroll to position [45, 0]
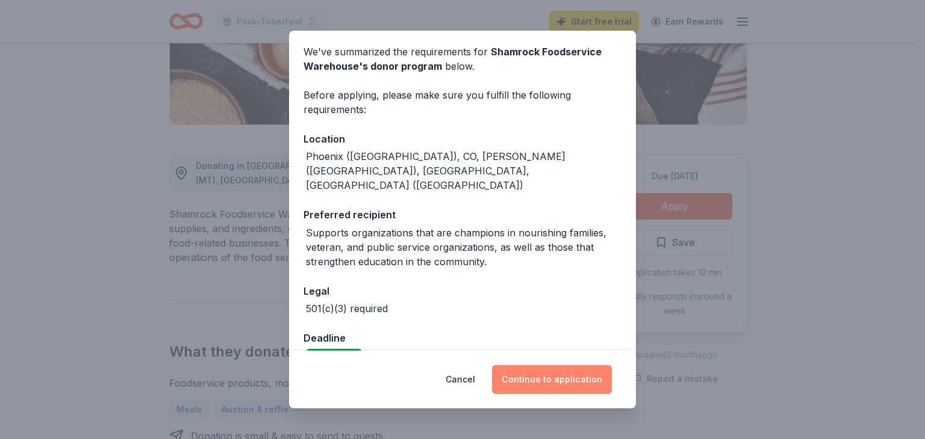
click at [559, 377] on button "Continue to application" at bounding box center [552, 379] width 120 height 29
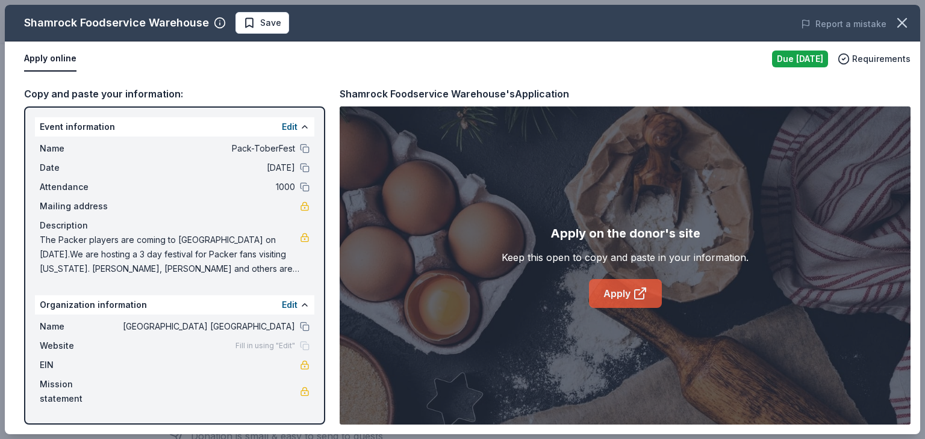
click at [613, 294] on link "Apply" at bounding box center [625, 293] width 73 height 29
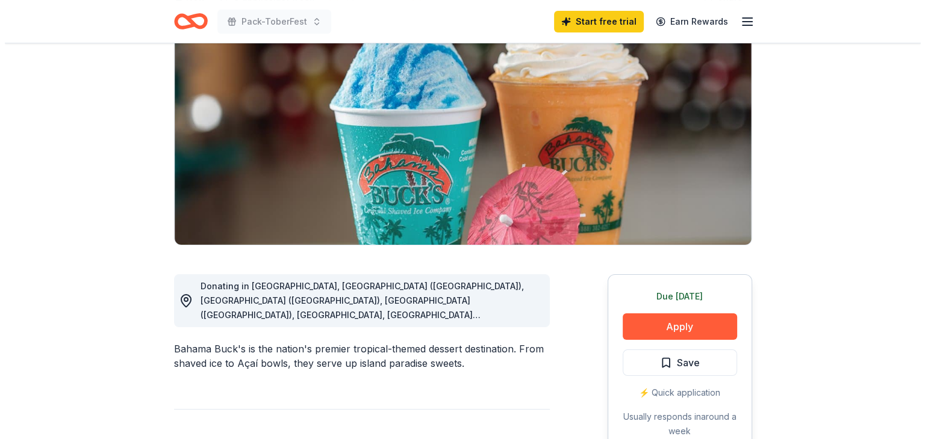
scroll to position [181, 0]
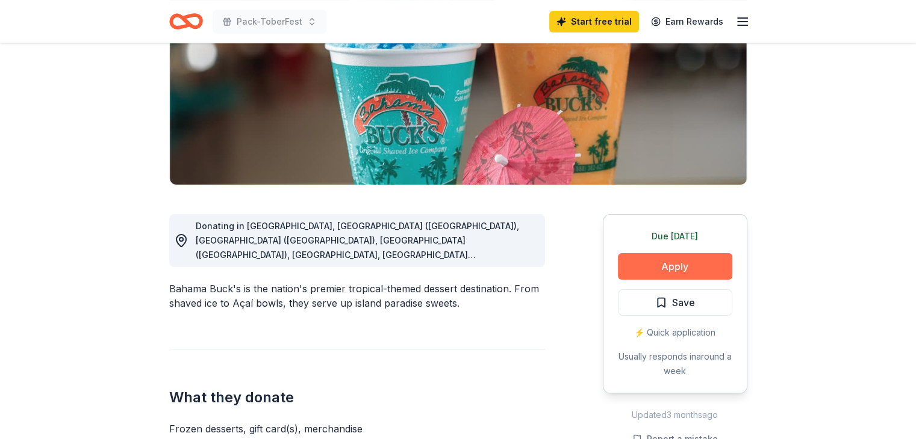
click at [654, 264] on button "Apply" at bounding box center [675, 266] width 114 height 26
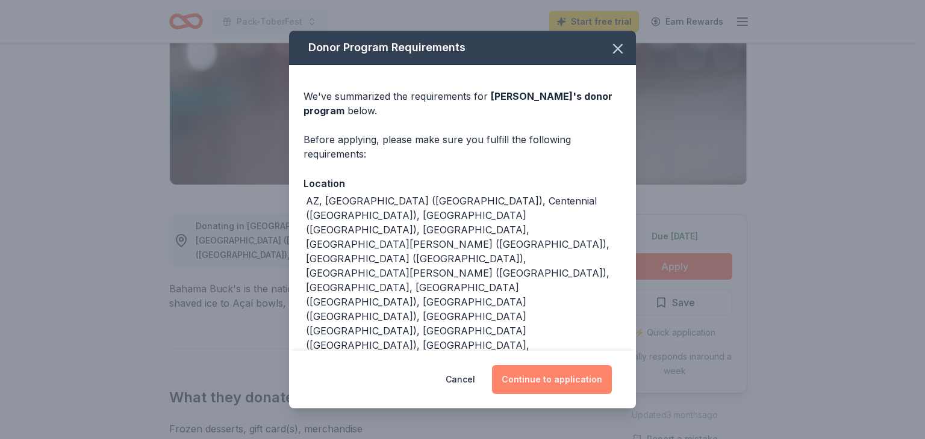
click at [548, 365] on button "Continue to application" at bounding box center [552, 379] width 120 height 29
